Goal: Information Seeking & Learning: Learn about a topic

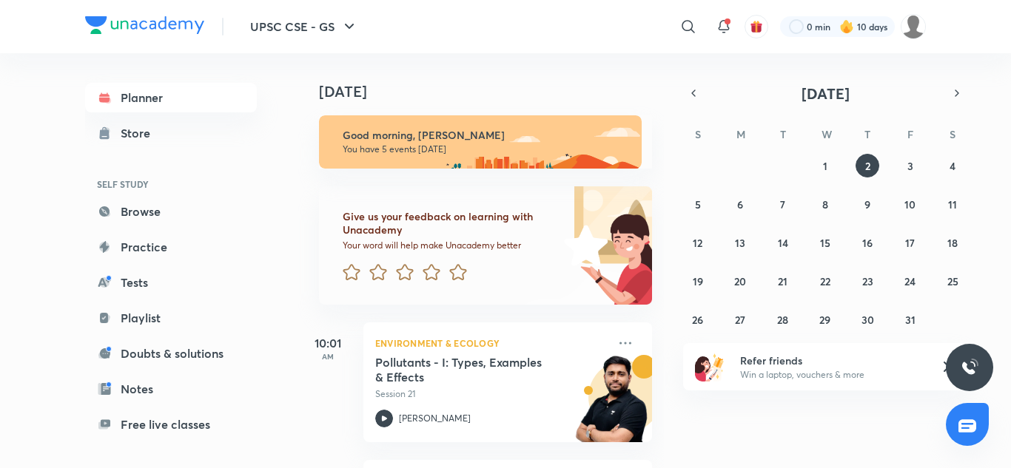
scroll to position [127, 0]
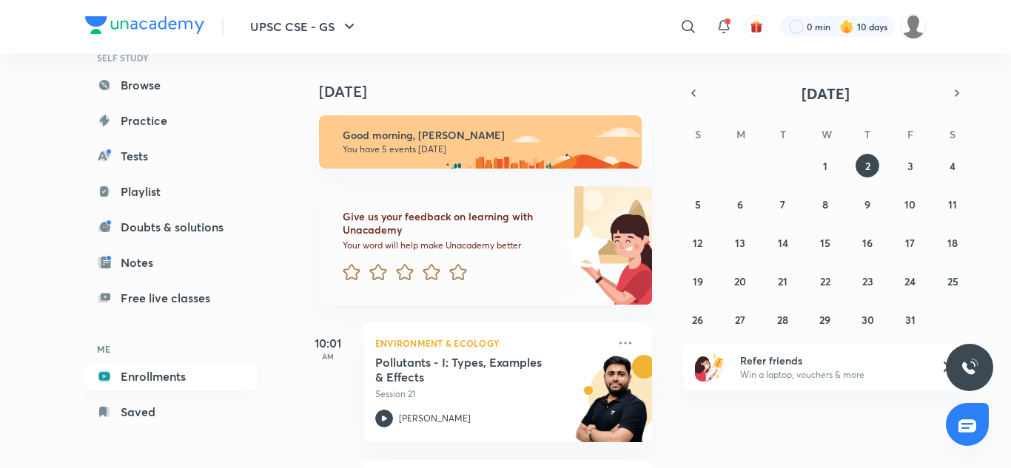
click at [145, 388] on link "Enrollments" at bounding box center [171, 377] width 172 height 30
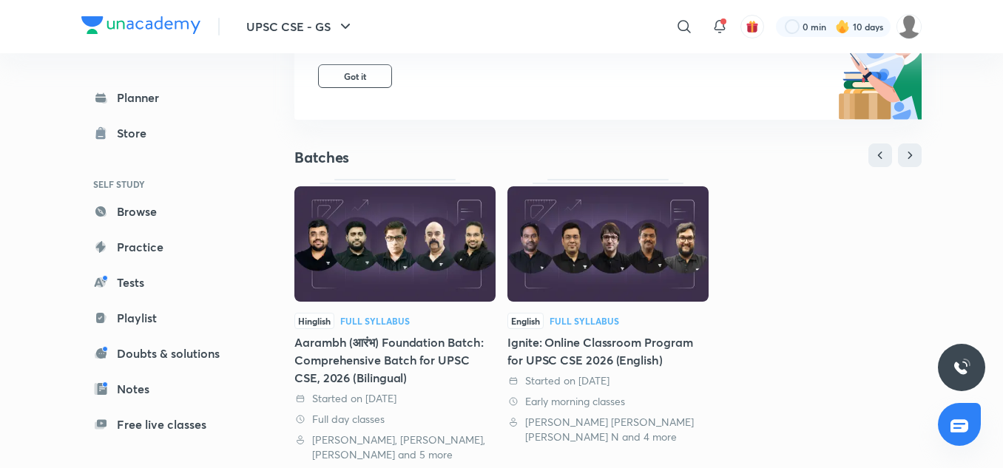
scroll to position [213, 0]
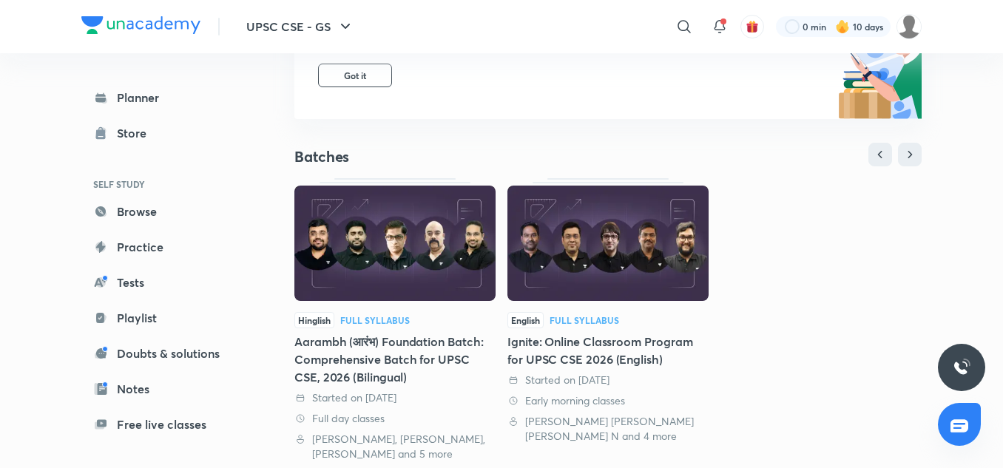
click at [543, 278] on img at bounding box center [608, 243] width 201 height 115
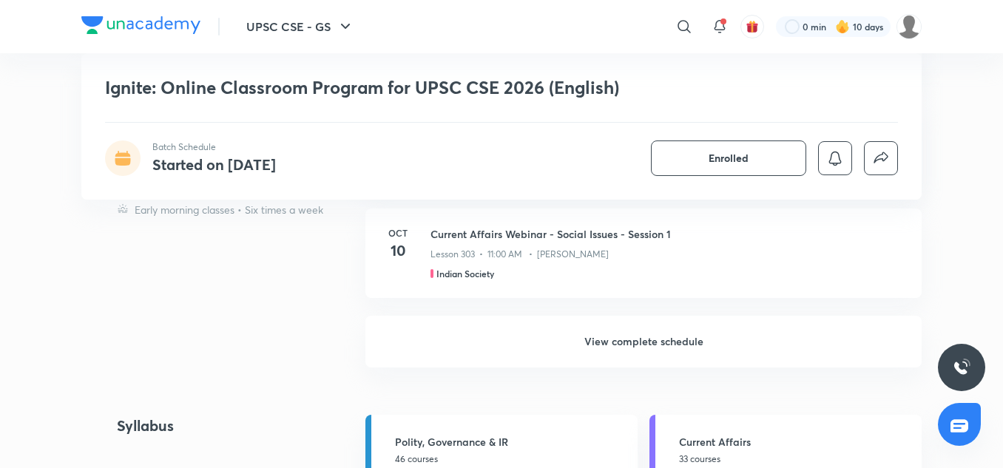
scroll to position [5776, 0]
click at [645, 334] on h6 "View complete schedule" at bounding box center [644, 341] width 556 height 52
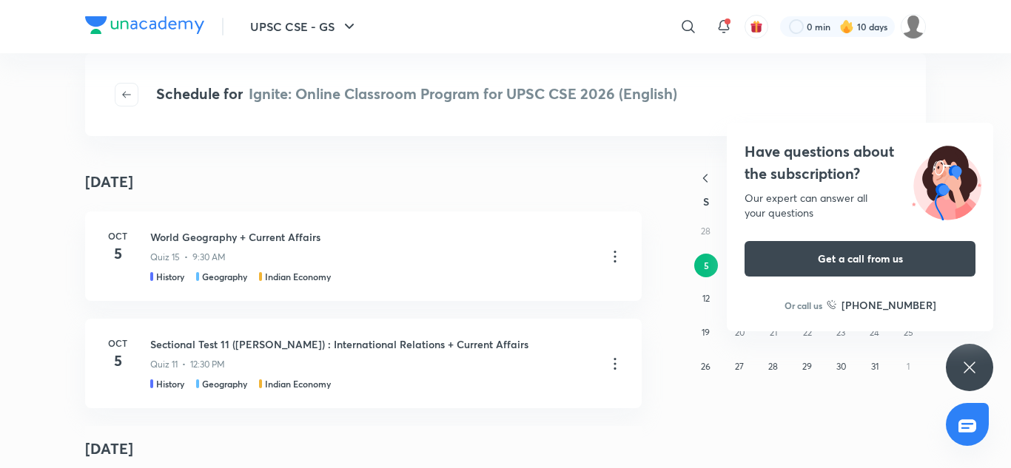
click at [965, 357] on div "Have questions about the subscription? Our expert can answer all your questions…" at bounding box center [969, 367] width 47 height 47
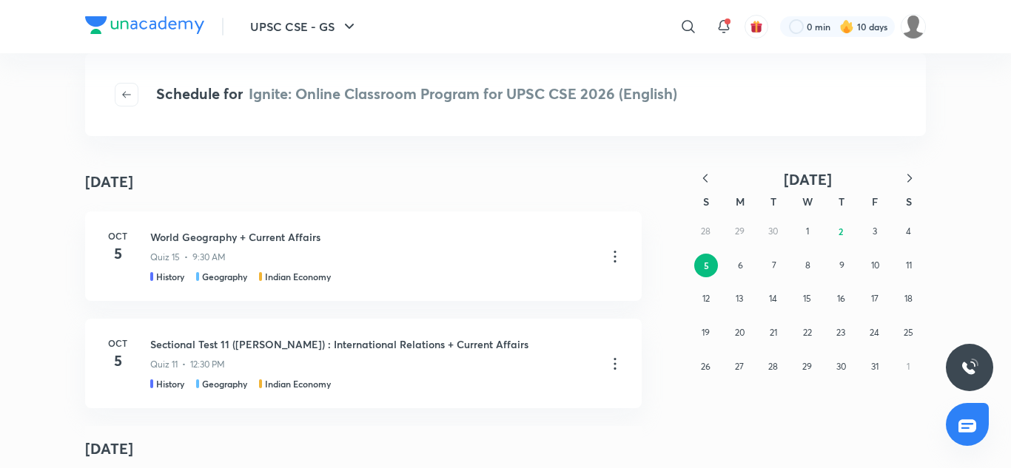
click at [704, 180] on icon "button" at bounding box center [705, 178] width 15 height 15
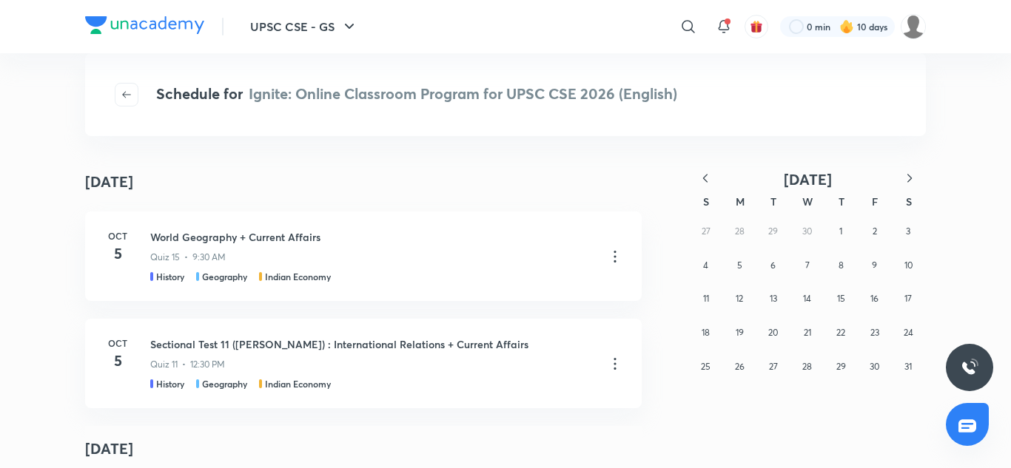
click at [704, 180] on icon "button" at bounding box center [705, 178] width 15 height 15
click at [878, 297] on abbr "18" at bounding box center [874, 298] width 8 height 11
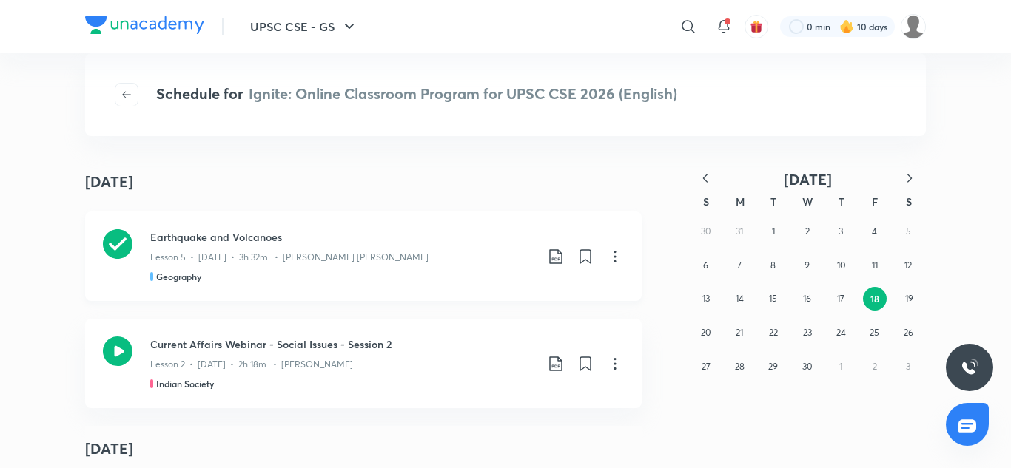
click at [237, 237] on h3 "Earthquake and Volcanoes" at bounding box center [342, 237] width 385 height 16
